Goal: Find specific page/section: Find specific page/section

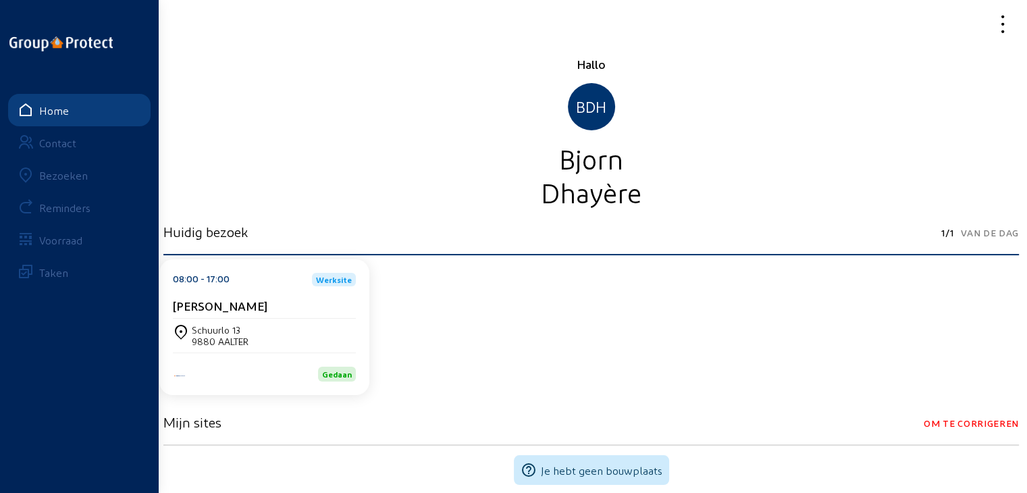
click at [45, 182] on link "Bezoeken" at bounding box center [79, 175] width 143 height 32
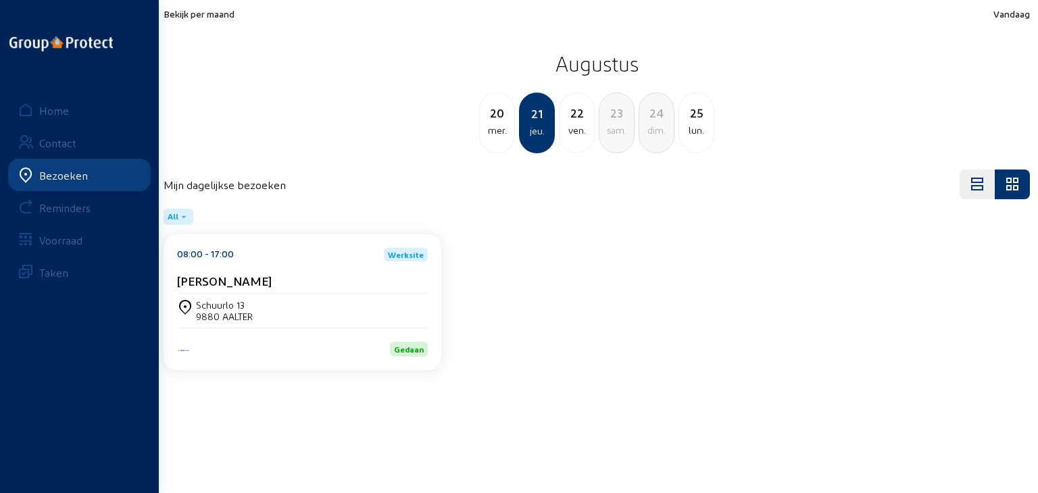
click at [214, 12] on span "Bekijk per maand" at bounding box center [198, 13] width 71 height 11
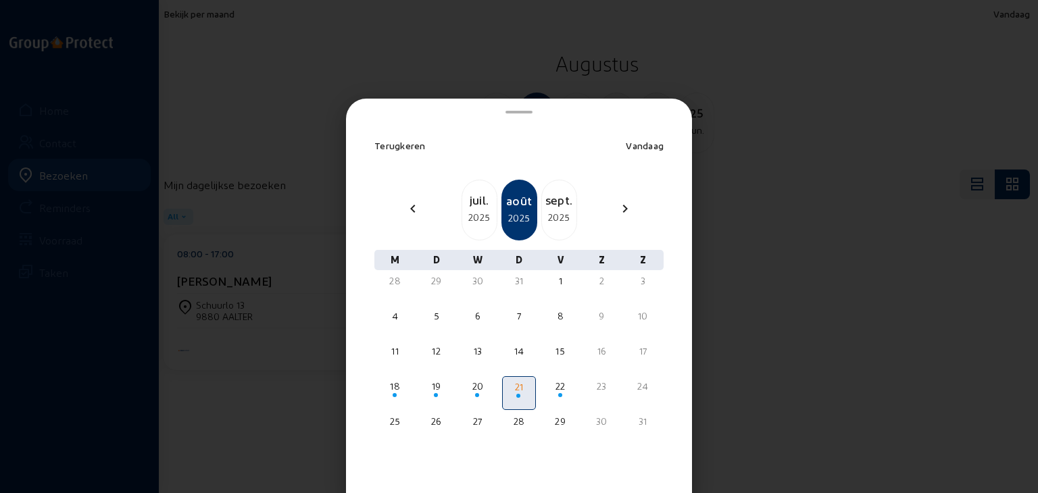
click at [559, 204] on div "sept." at bounding box center [559, 199] width 34 height 19
click at [559, 204] on div "oct." at bounding box center [559, 199] width 34 height 19
click at [559, 204] on div "nov." at bounding box center [559, 199] width 34 height 19
click at [559, 204] on div "déc." at bounding box center [559, 199] width 34 height 19
click at [559, 204] on div "janv." at bounding box center [559, 199] width 34 height 19
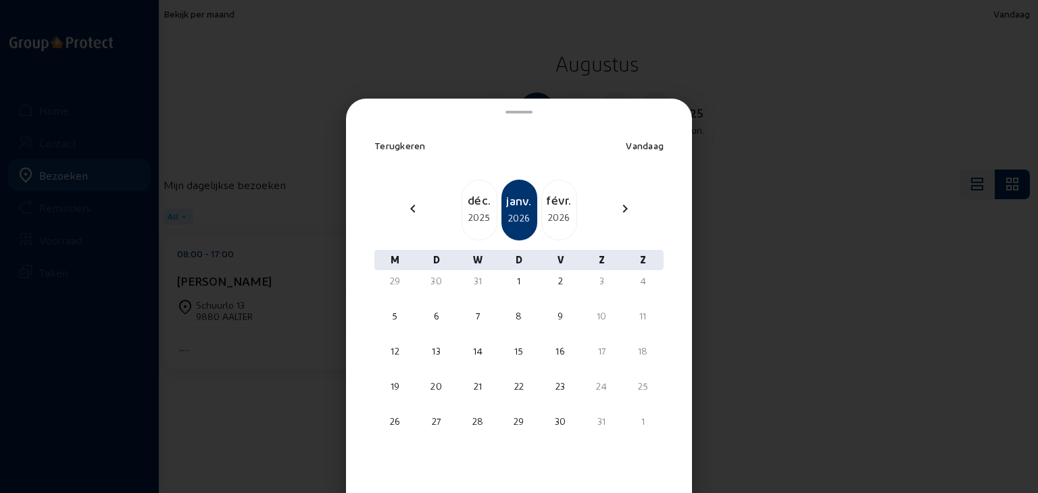
click at [559, 204] on div "févr." at bounding box center [559, 199] width 34 height 19
